Goal: Transaction & Acquisition: Register for event/course

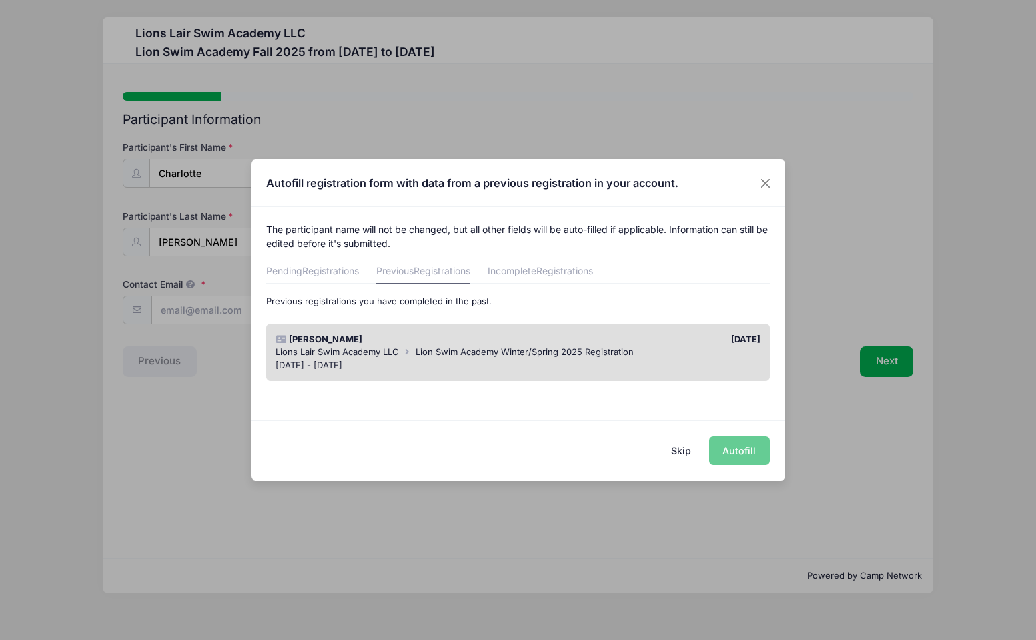
click at [740, 448] on div "Skip Autofill" at bounding box center [519, 449] width 534 height 59
click at [695, 332] on div "[PERSON_NAME] [DATE] Lions Lair Swim Academy LLC Lion Swim Academy Winter/Sprin…" at bounding box center [518, 353] width 504 height 58
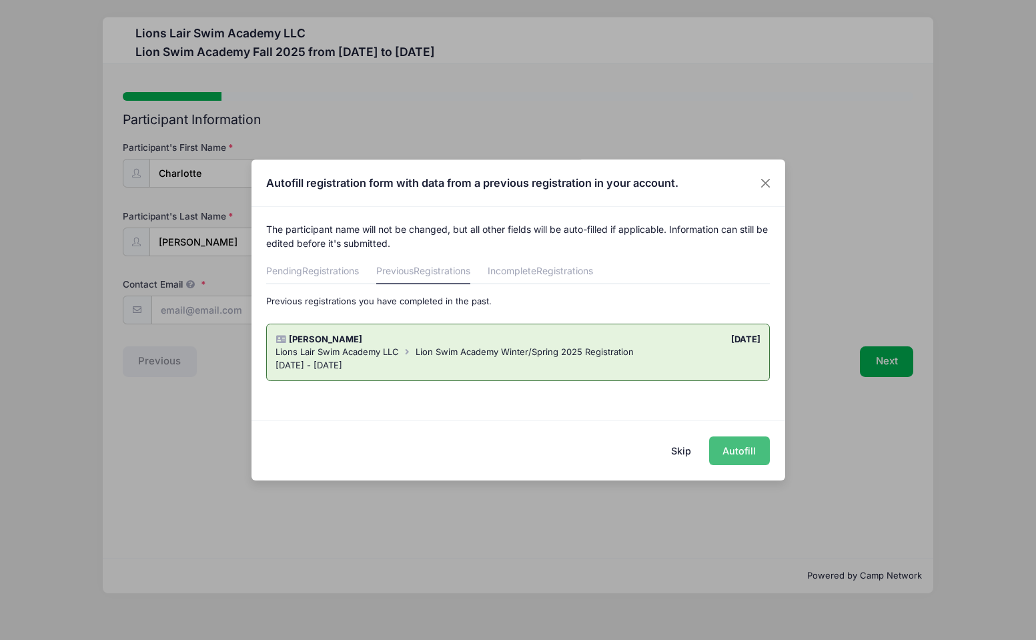
click at [745, 450] on button "Autofill" at bounding box center [739, 450] width 61 height 29
type input "[EMAIL_ADDRESS][DOMAIN_NAME]"
type input "[PERSON_NAME]"
type input "[DEMOGRAPHIC_DATA]"
type input "[DATE]"
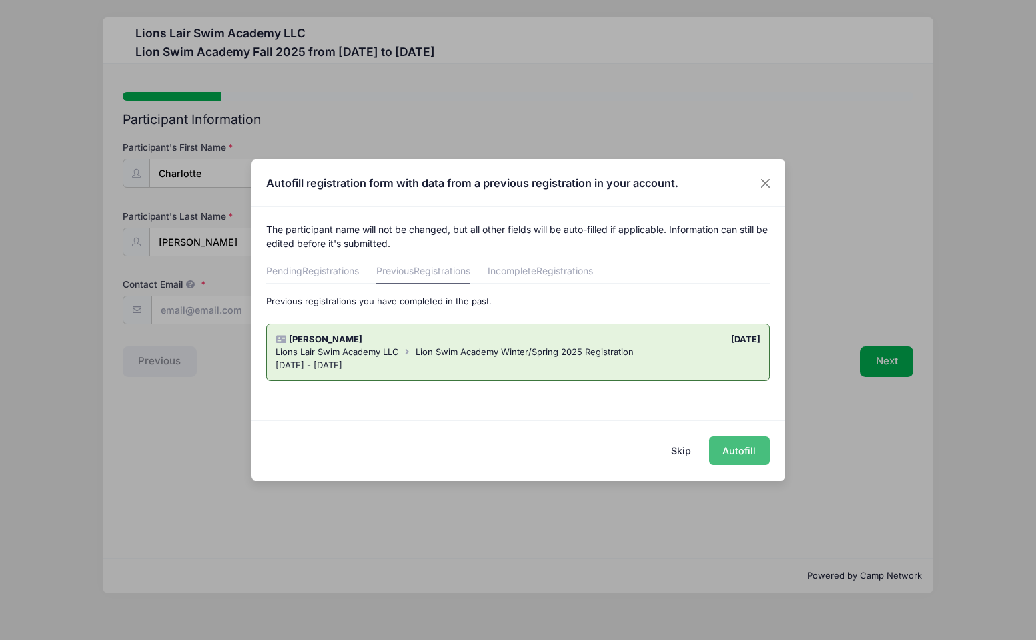
type input "10"
type input "[STREET_ADDRESS]"
type input "[US_STATE]"
select select "NY"
type input "10023"
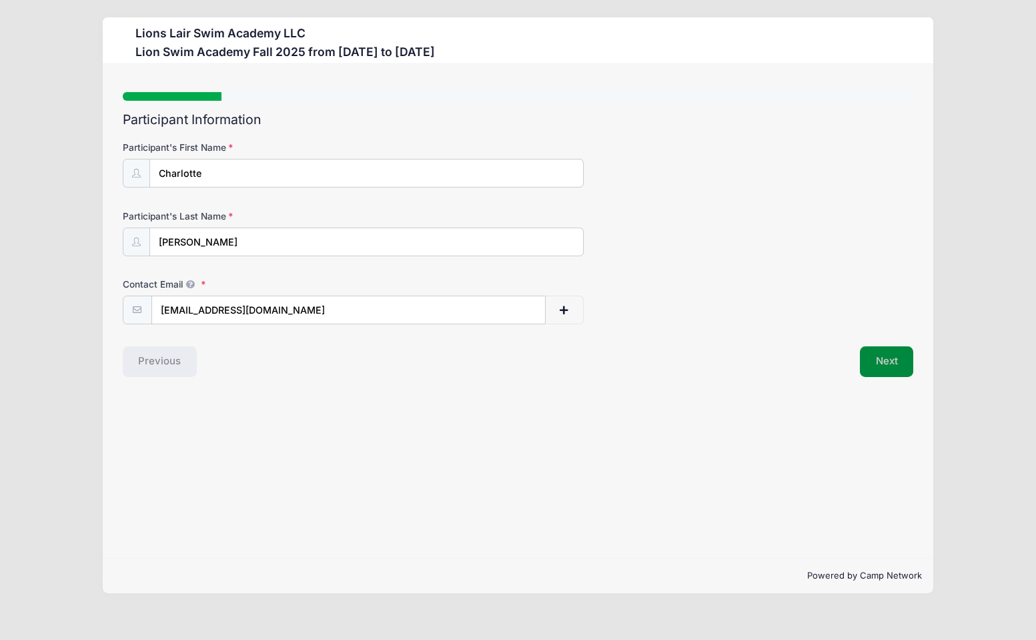
click at [882, 366] on button "Next" at bounding box center [887, 361] width 54 height 31
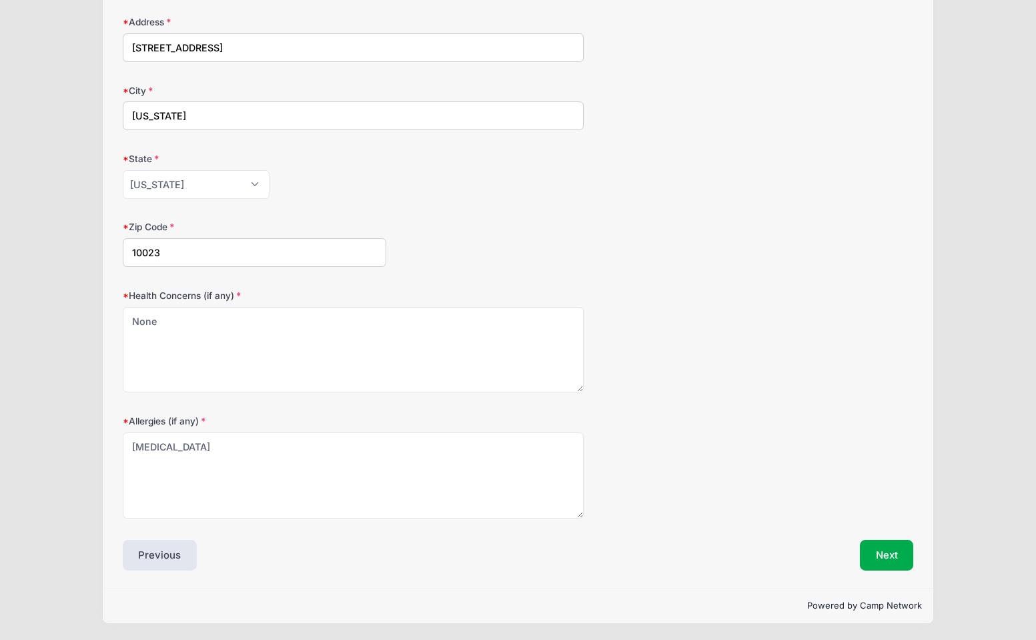
scroll to position [400, 0]
click at [889, 558] on button "Next" at bounding box center [887, 554] width 54 height 31
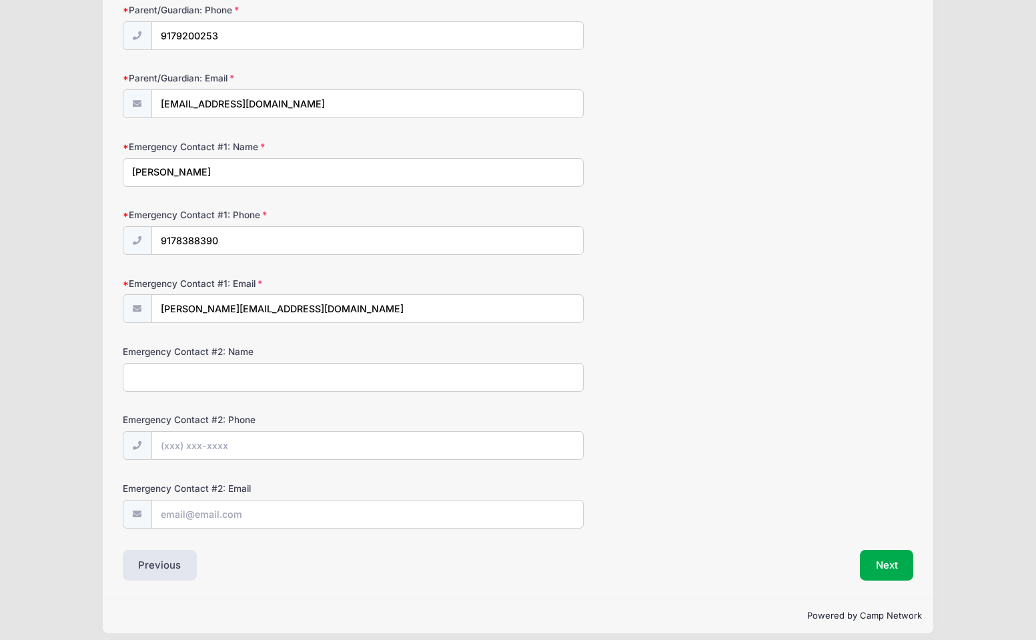
scroll to position [217, 0]
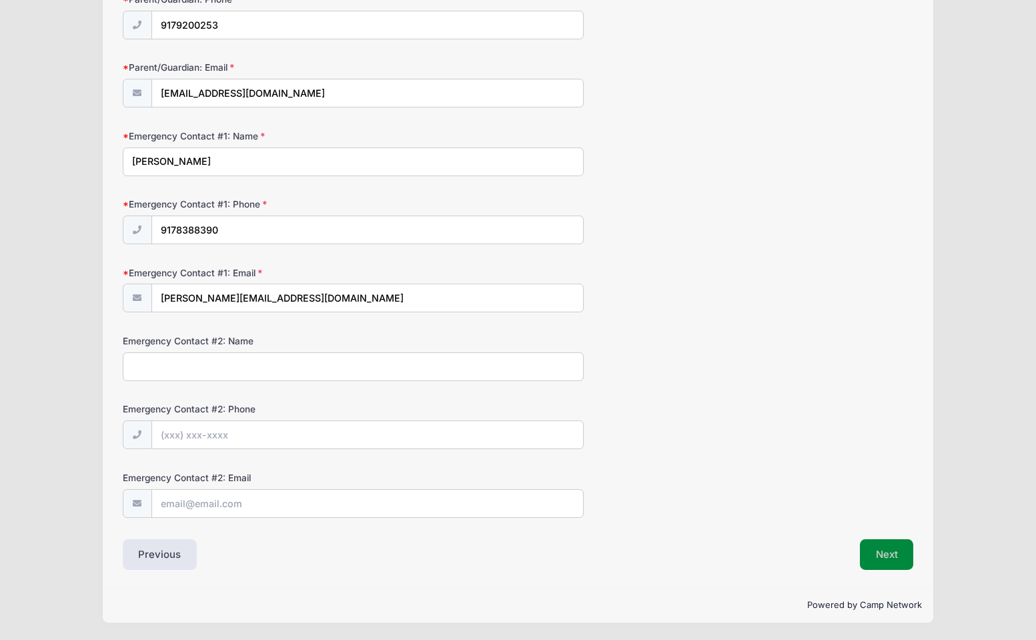
click at [883, 550] on button "Next" at bounding box center [887, 554] width 54 height 31
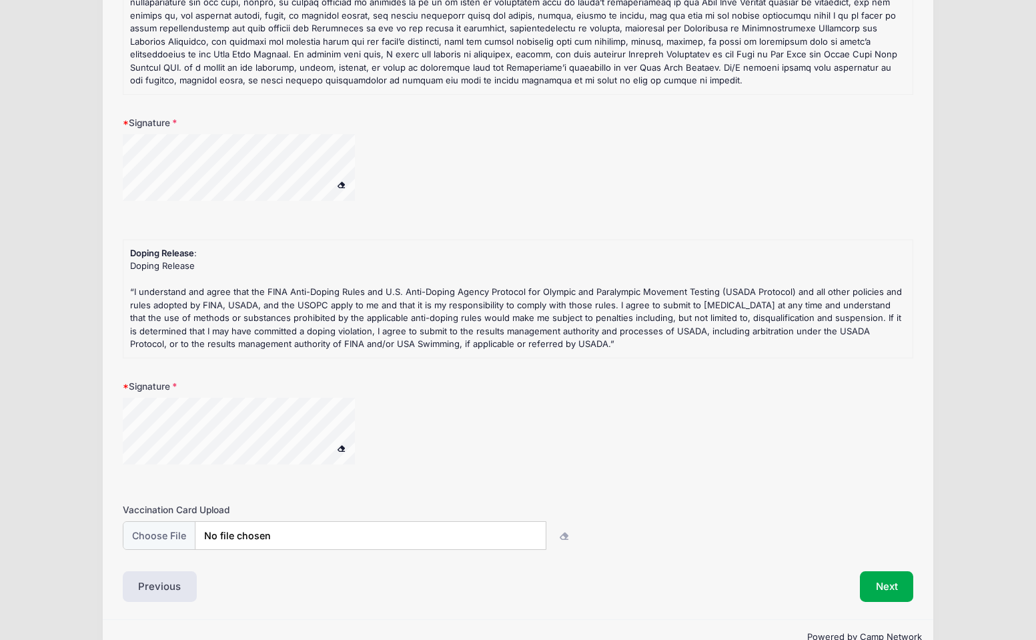
scroll to position [236, 0]
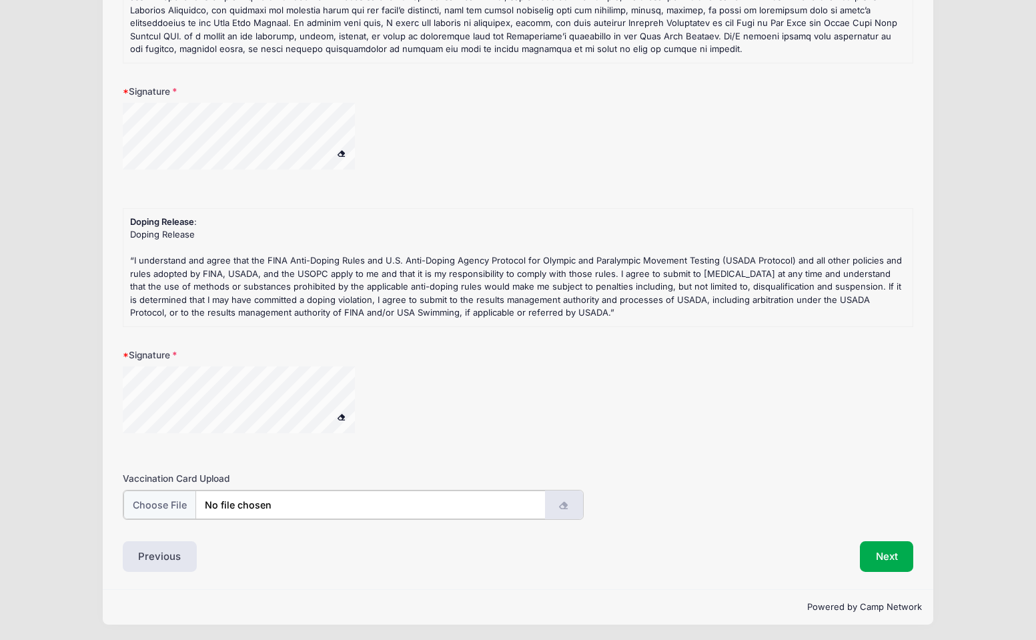
click at [562, 506] on icon "button" at bounding box center [564, 506] width 11 height 0
click at [165, 512] on input "file" at bounding box center [334, 504] width 422 height 29
type input "C:\fakepath\[PERSON_NAME] Health Form [DATE].pdf"
click at [878, 557] on button "Next" at bounding box center [887, 555] width 54 height 31
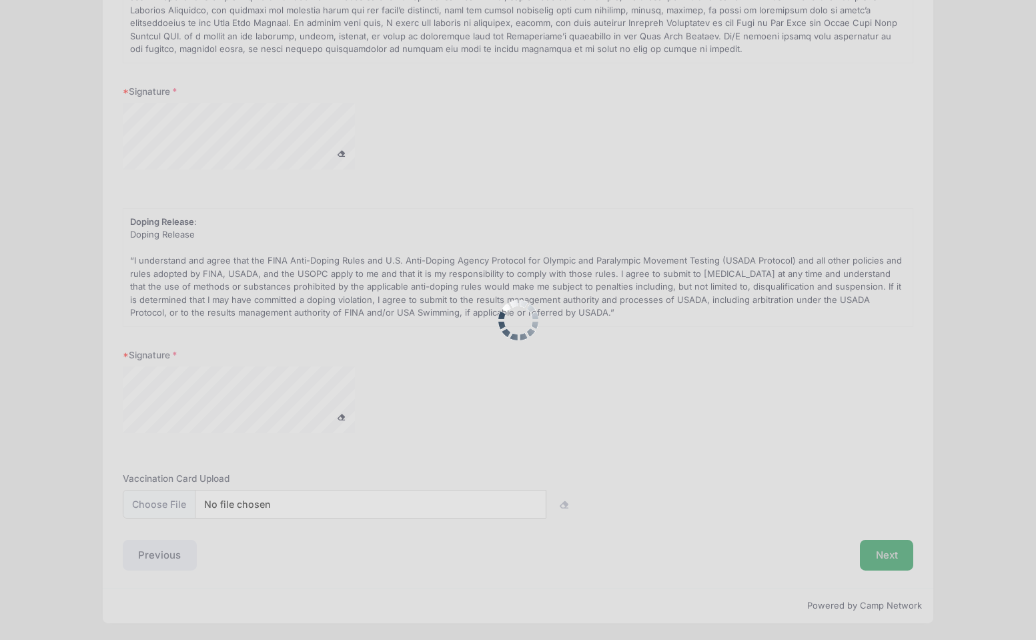
scroll to position [0, 0]
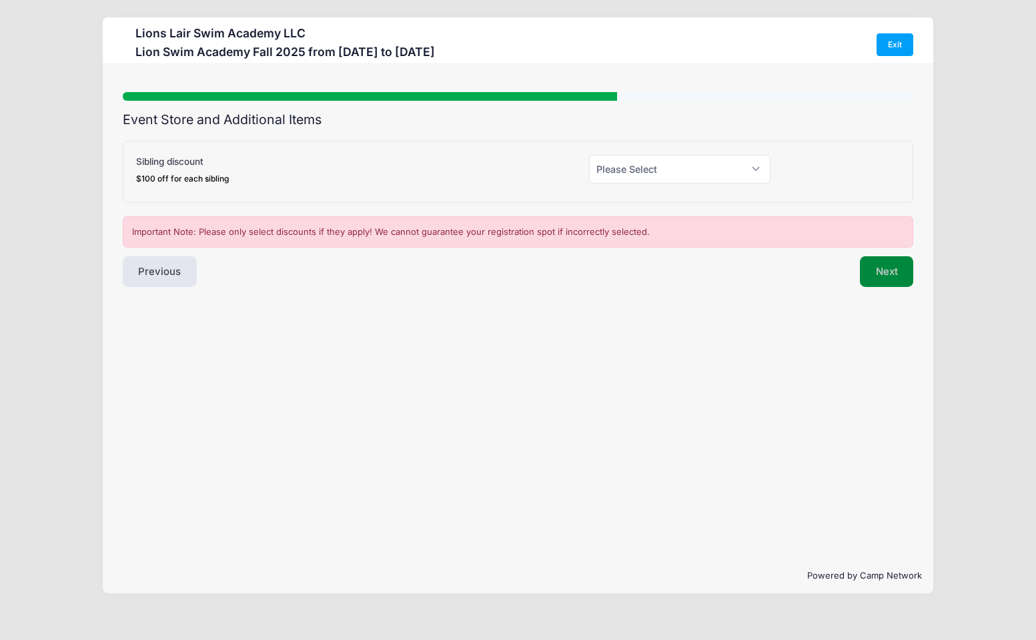
click at [893, 272] on button "Next" at bounding box center [887, 271] width 54 height 31
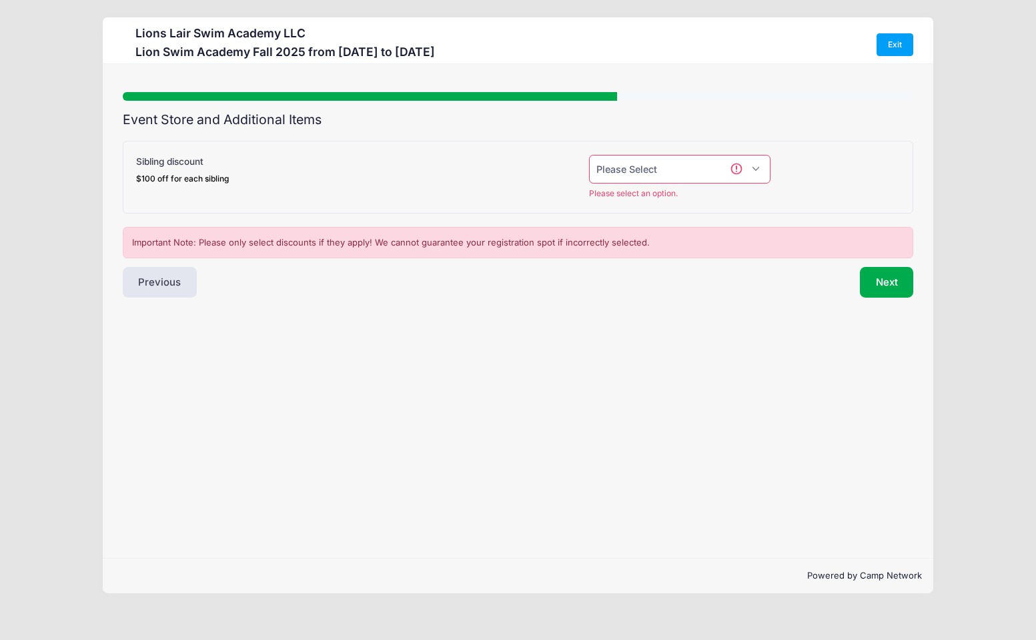
click at [673, 169] on select "Please Select Yes (-$100.00) No" at bounding box center [679, 169] width 181 height 29
select select "0"
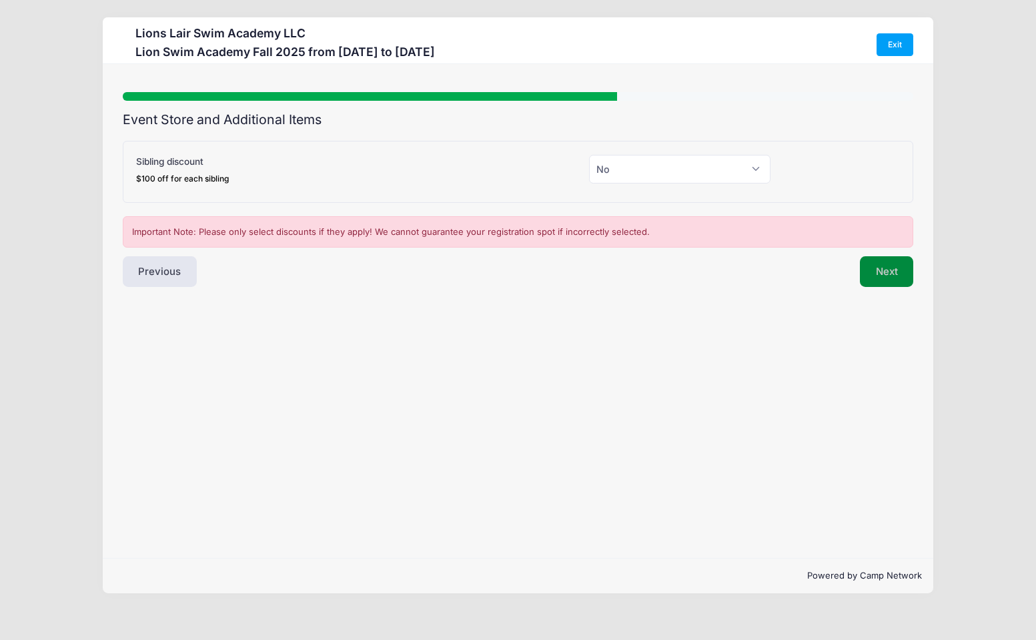
click at [899, 277] on button "Next" at bounding box center [887, 271] width 54 height 31
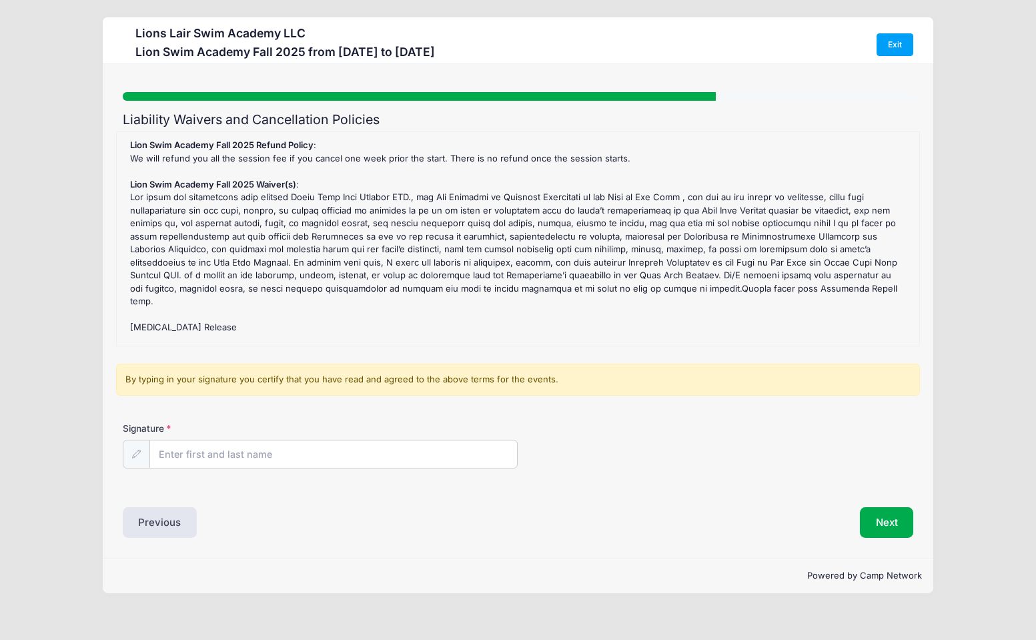
scroll to position [190, 0]
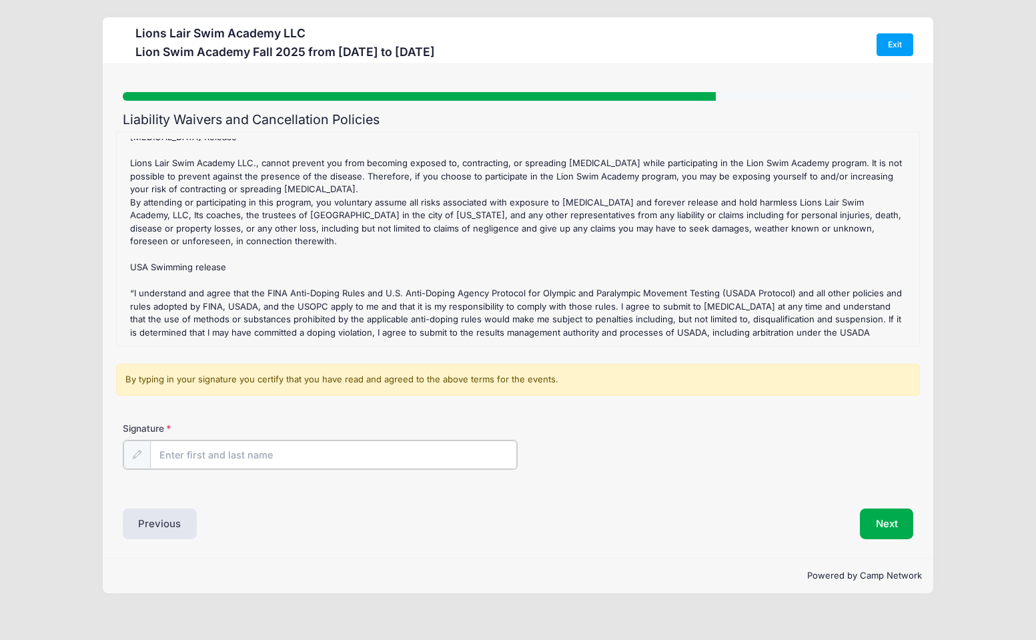
click at [194, 451] on input "Signature" at bounding box center [334, 454] width 368 height 29
type input "[PERSON_NAME]"
click at [884, 530] on button "Next" at bounding box center [887, 522] width 54 height 31
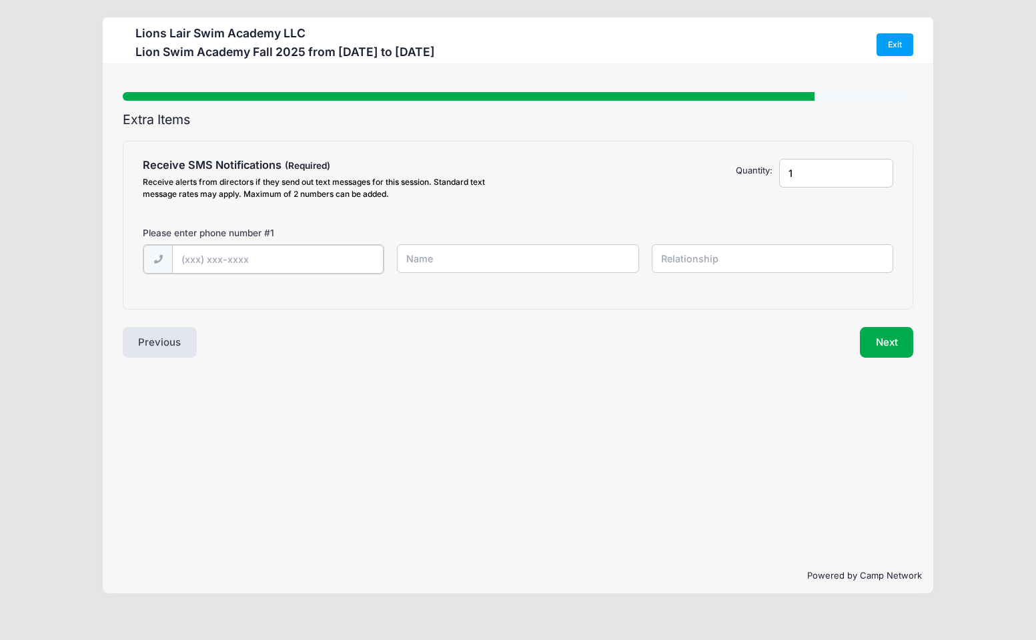
click at [0, 0] on input "text" at bounding box center [0, 0] width 0 height 0
type input "(917) 920-0253"
click at [0, 0] on input "text" at bounding box center [0, 0] width 0 height 0
type input "Gretchen"
click at [0, 0] on input "text" at bounding box center [0, 0] width 0 height 0
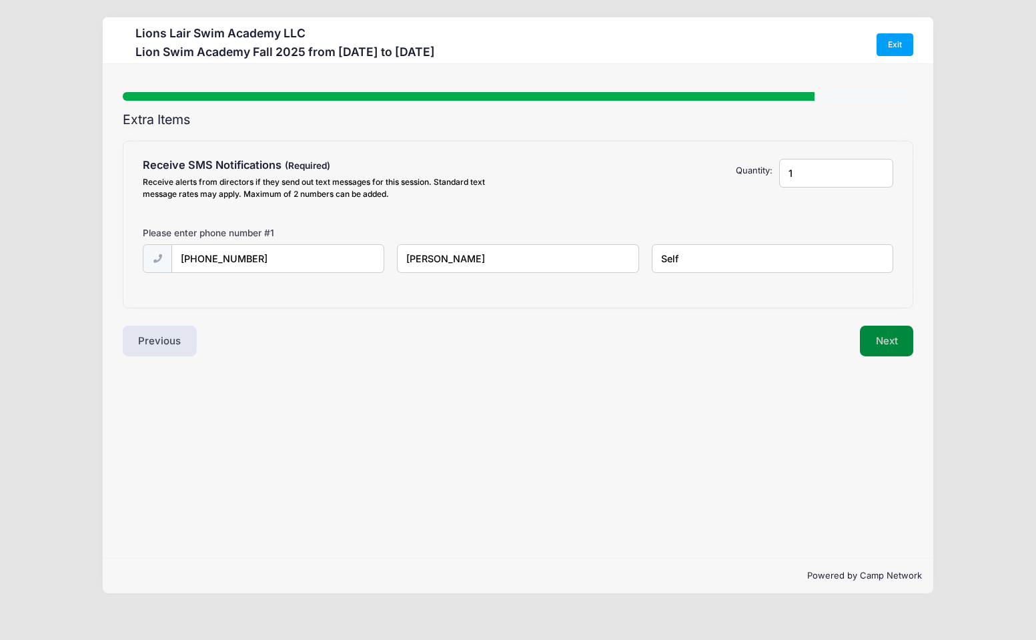
type input "Self"
click at [900, 339] on button "Next" at bounding box center [887, 341] width 54 height 31
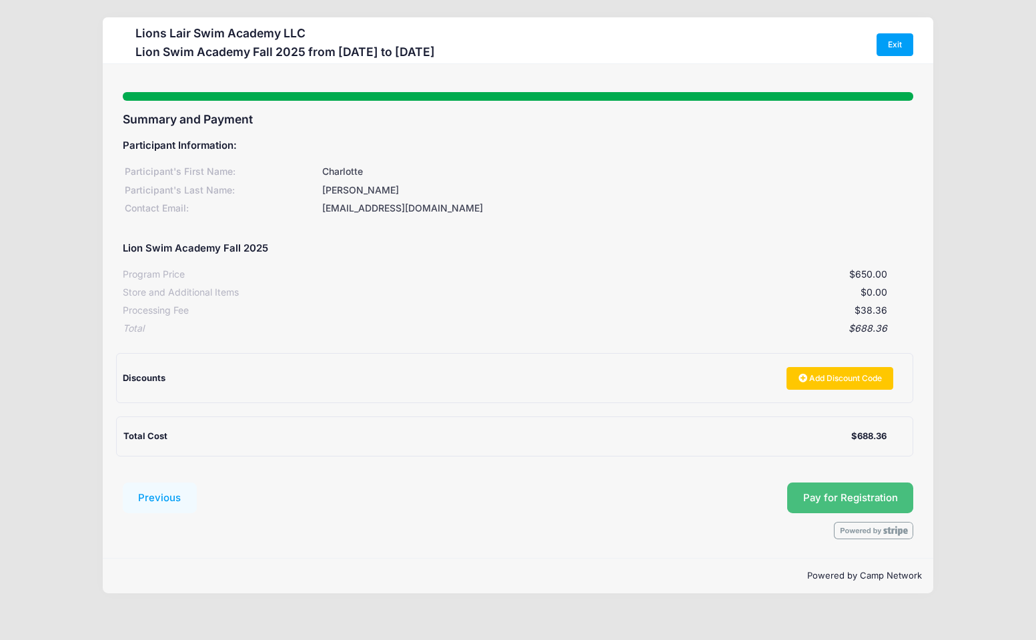
click at [825, 494] on span "Pay for Registration" at bounding box center [850, 498] width 95 height 12
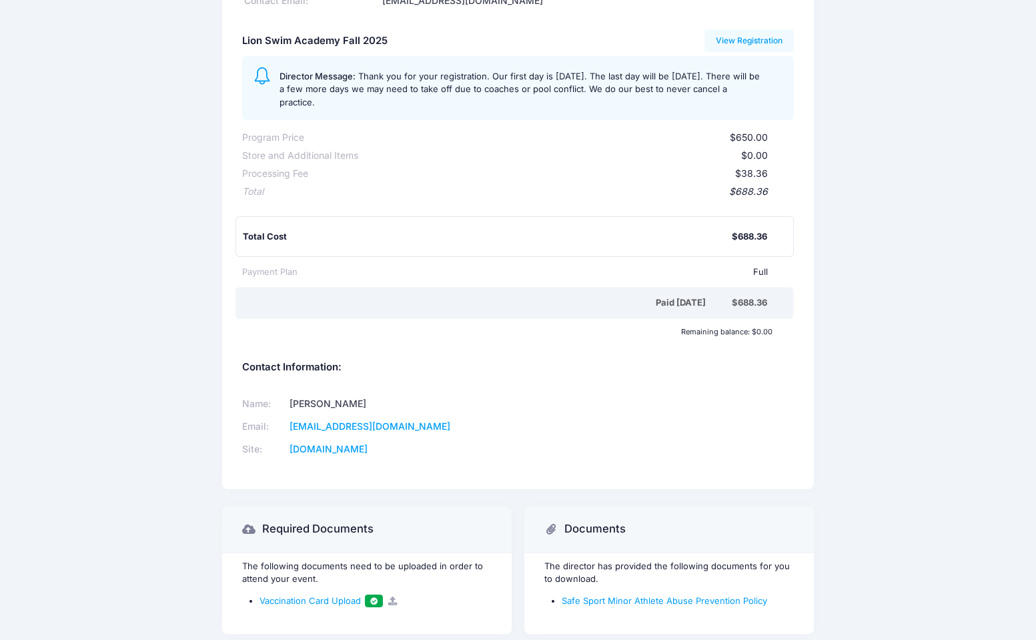
scroll to position [200, 0]
